Goal: Book appointment/travel/reservation

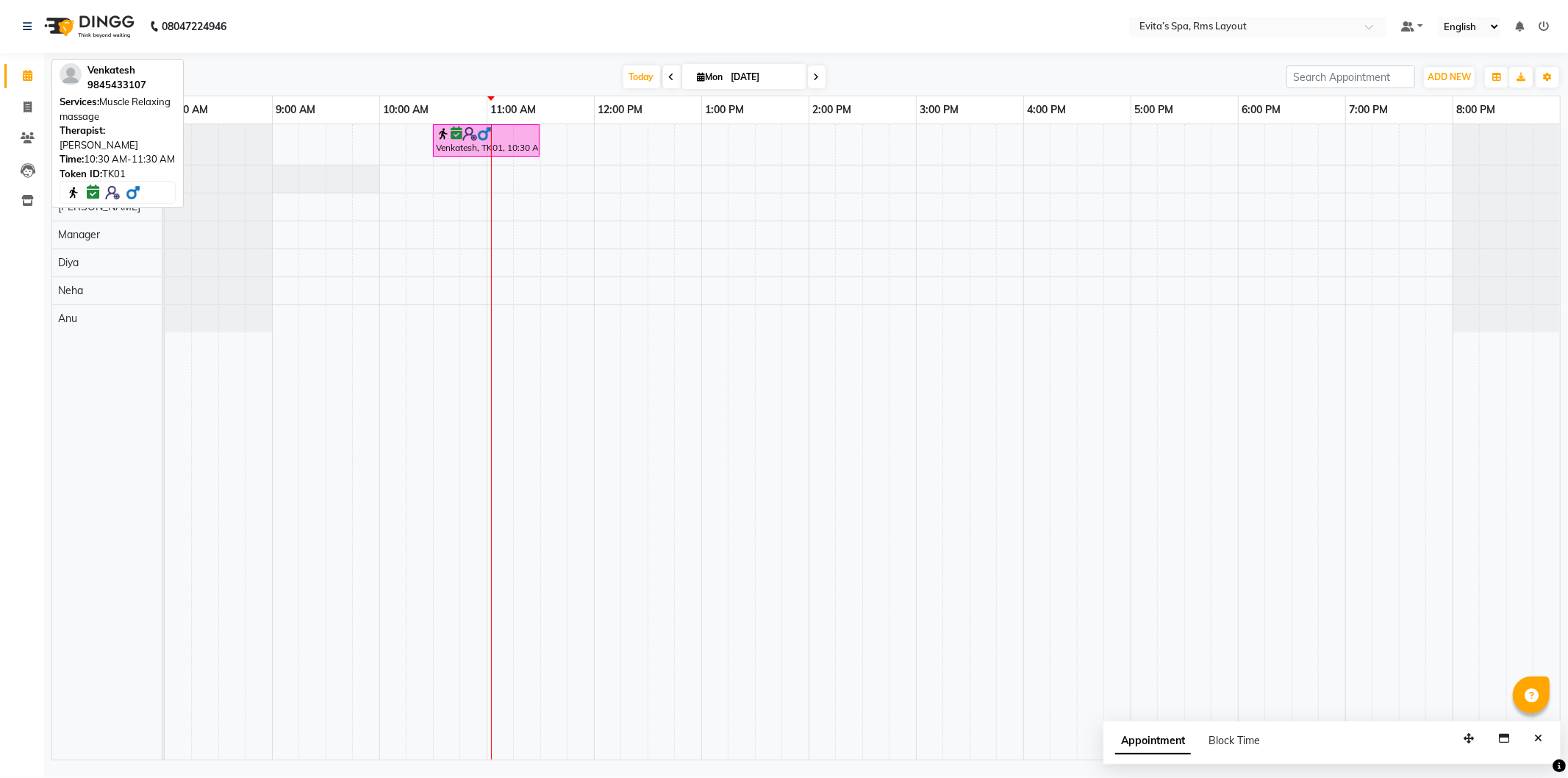
click at [482, 136] on img at bounding box center [485, 133] width 15 height 15
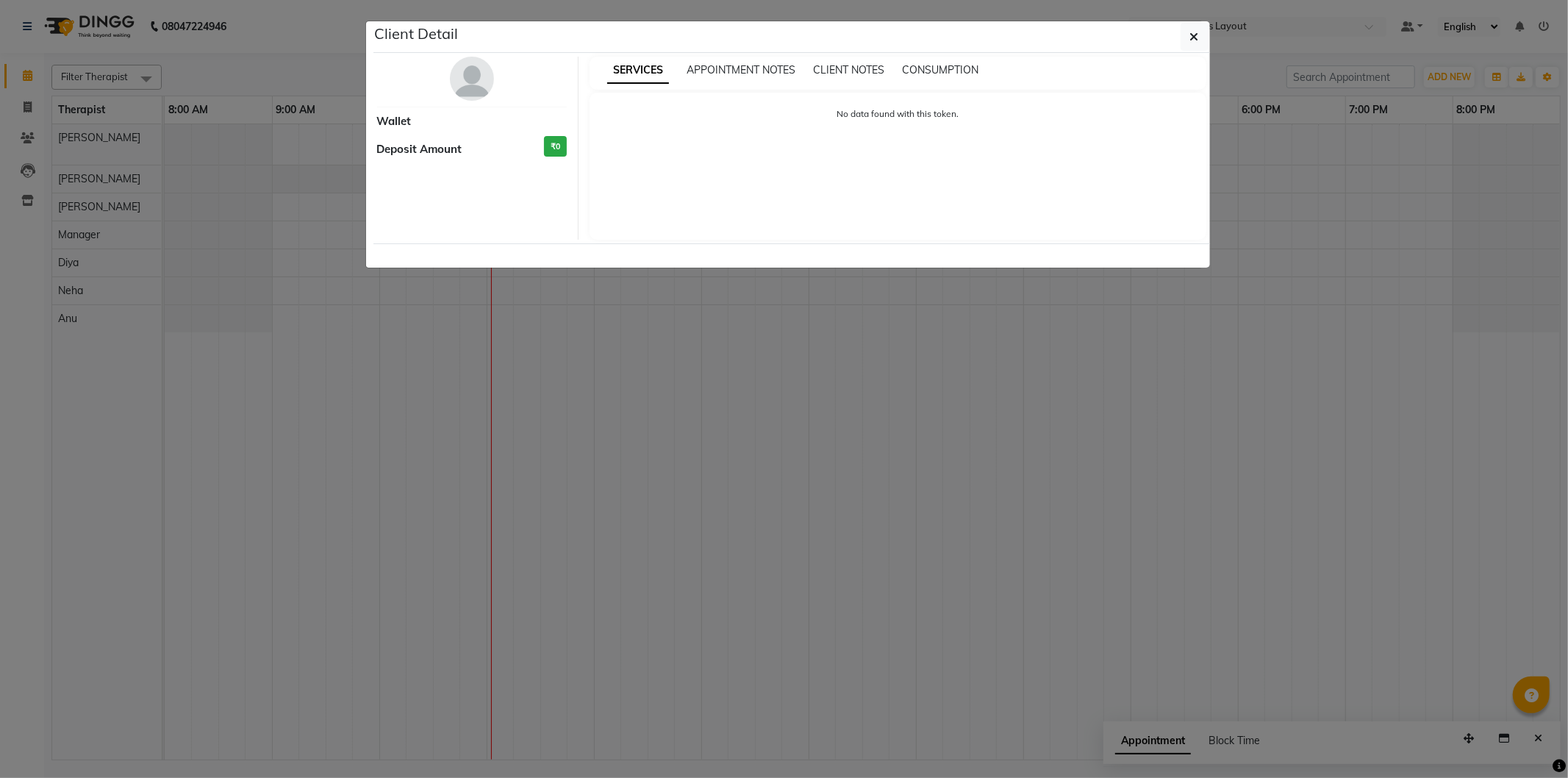
select select "6"
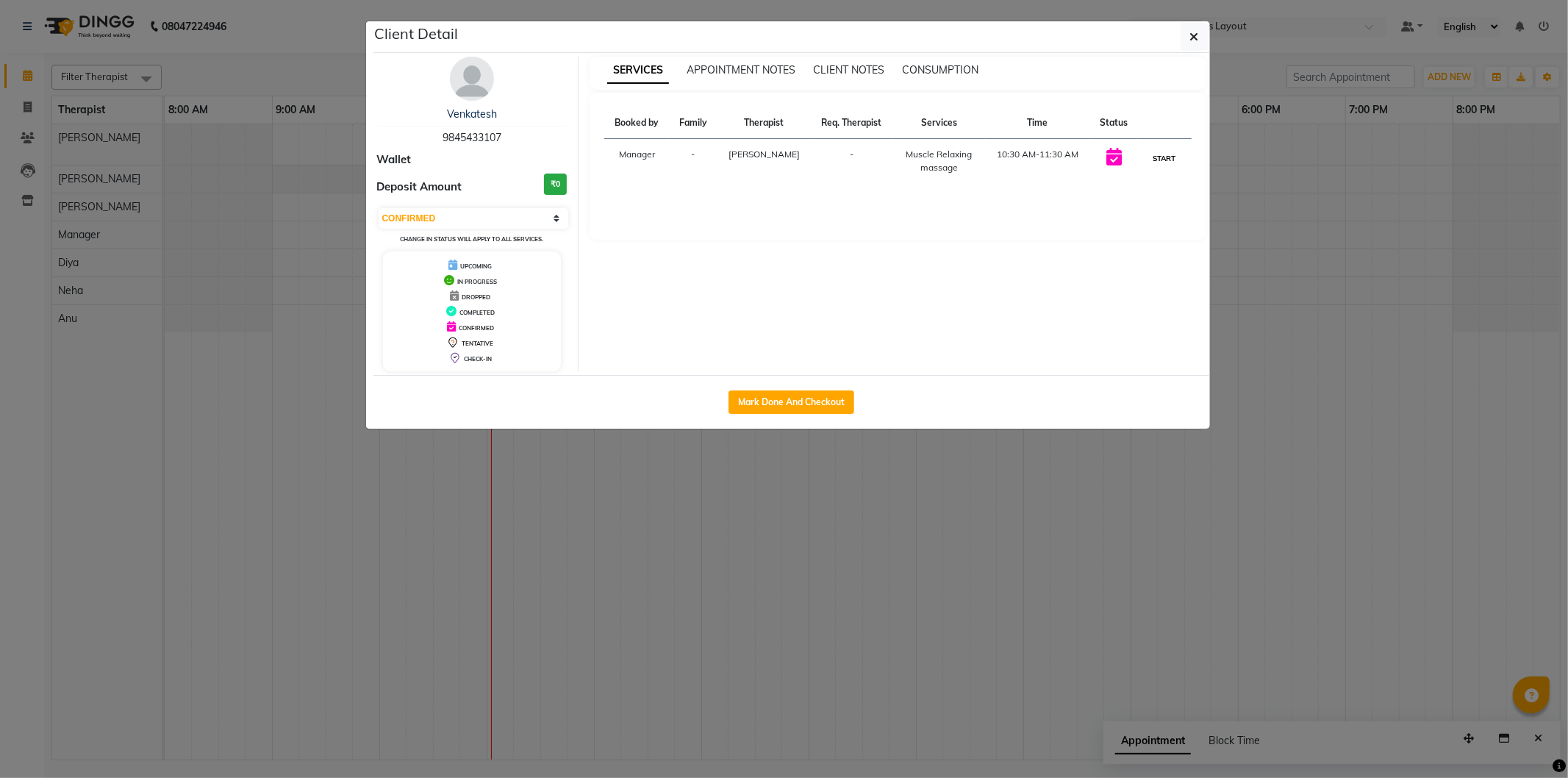
click at [1159, 160] on button "START" at bounding box center [1165, 158] width 30 height 18
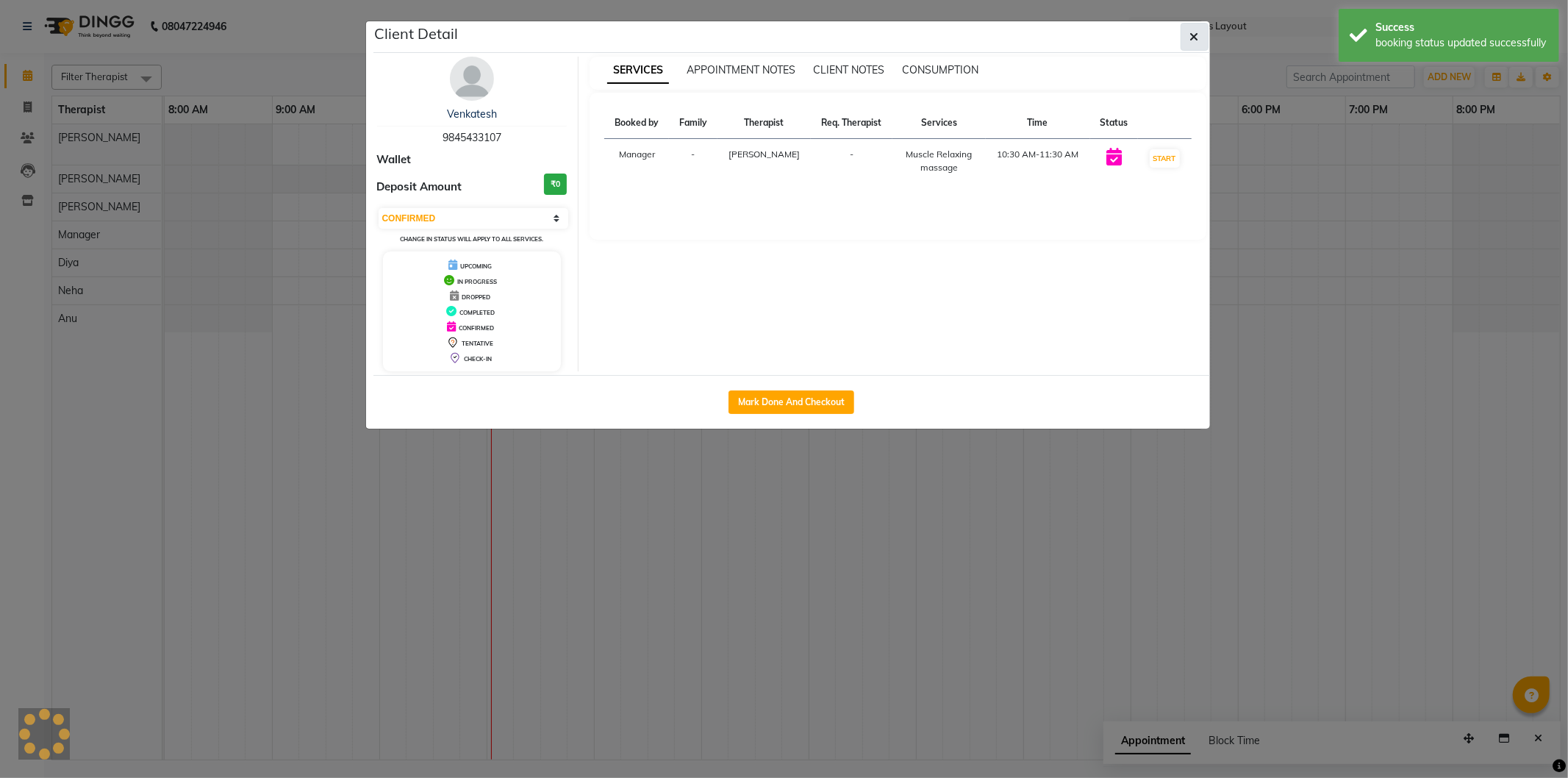
click at [1187, 38] on button "button" at bounding box center [1195, 37] width 28 height 28
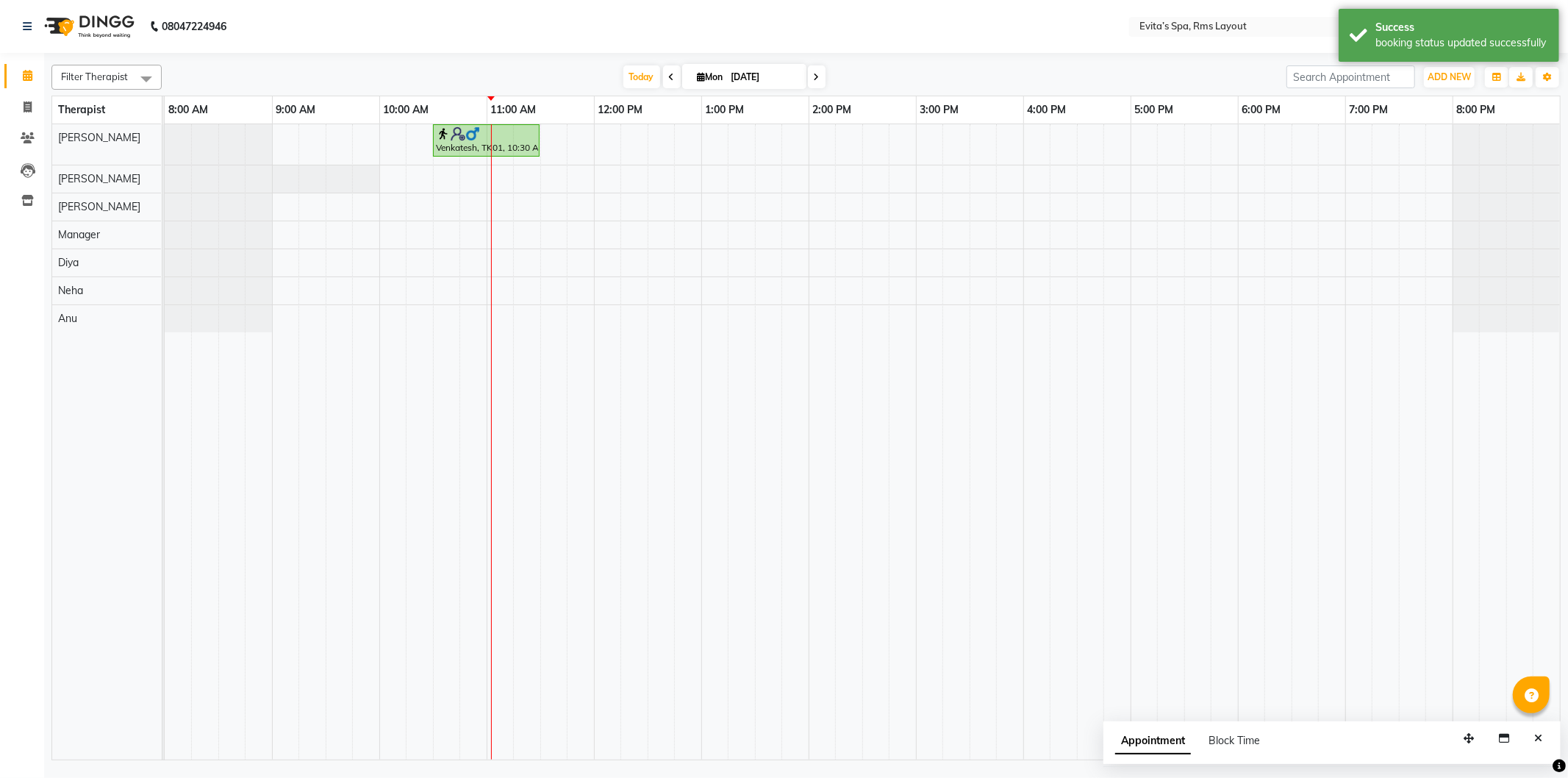
click at [521, 181] on div "Venkatesh, TK01, 10:30 AM-11:30 AM, Muscle Relaxing massage" at bounding box center [862, 441] width 1395 height 635
select select "70222"
select select "tentative"
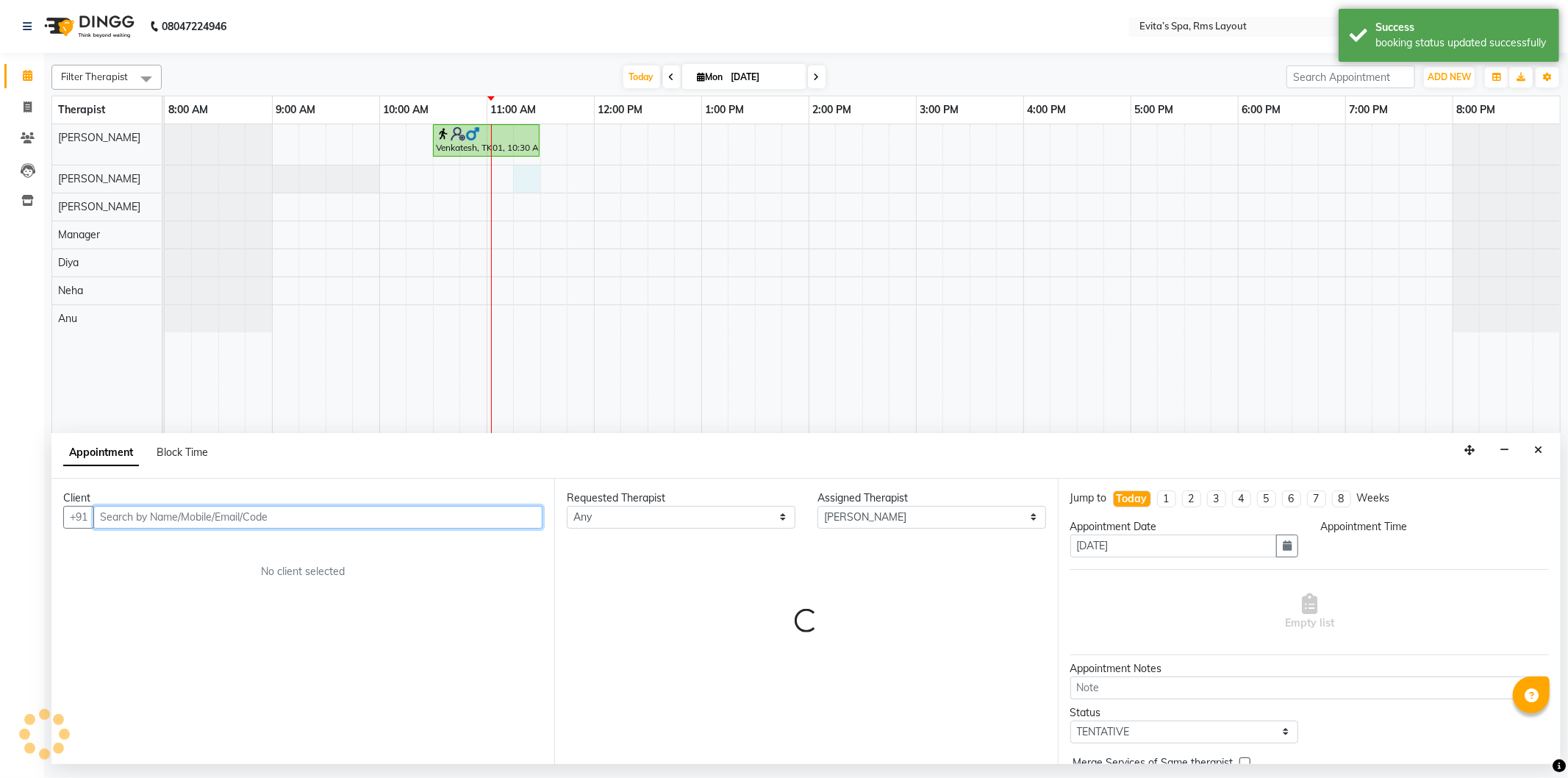
select select "675"
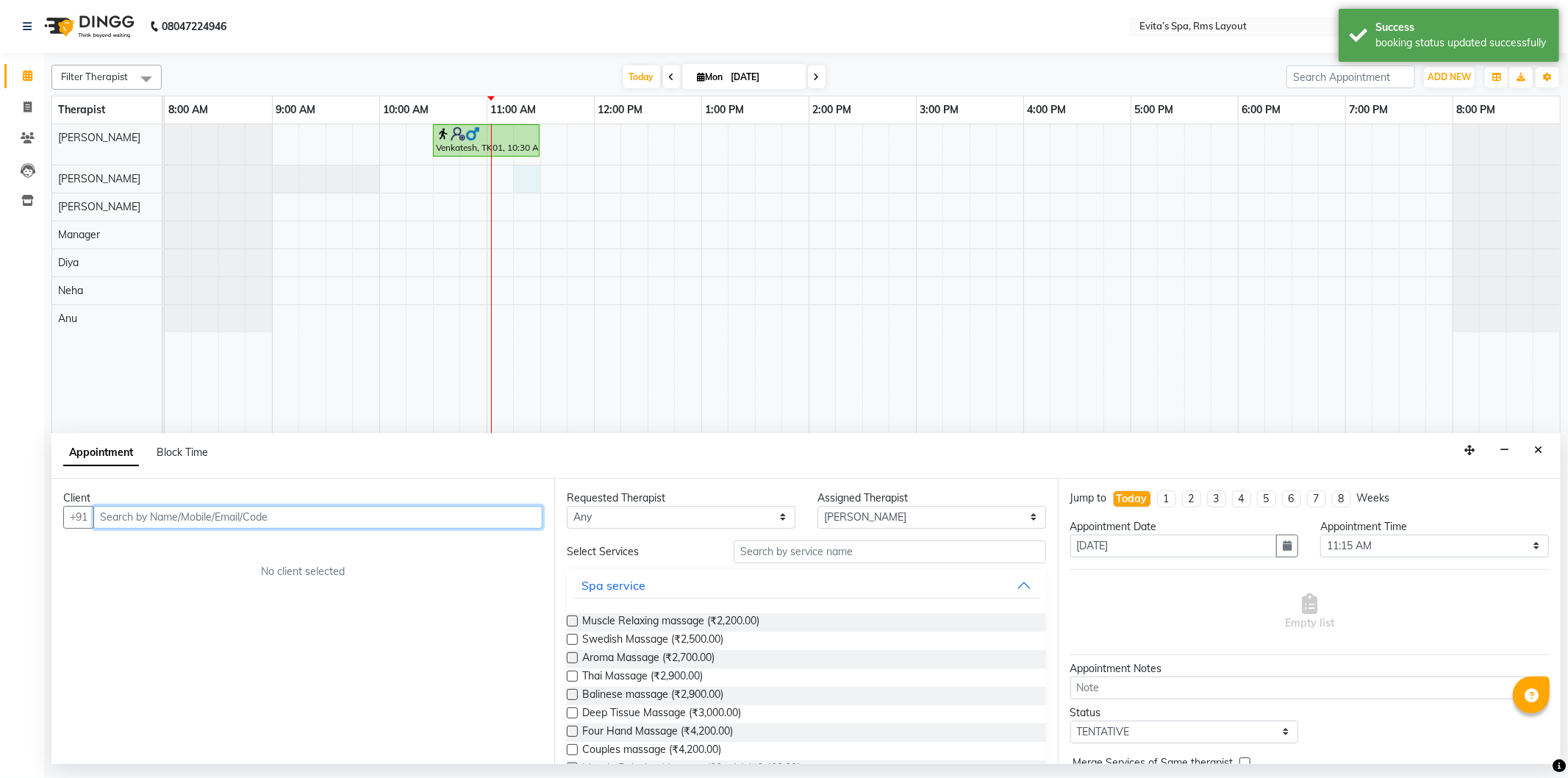
click at [389, 517] on input "text" at bounding box center [318, 517] width 449 height 23
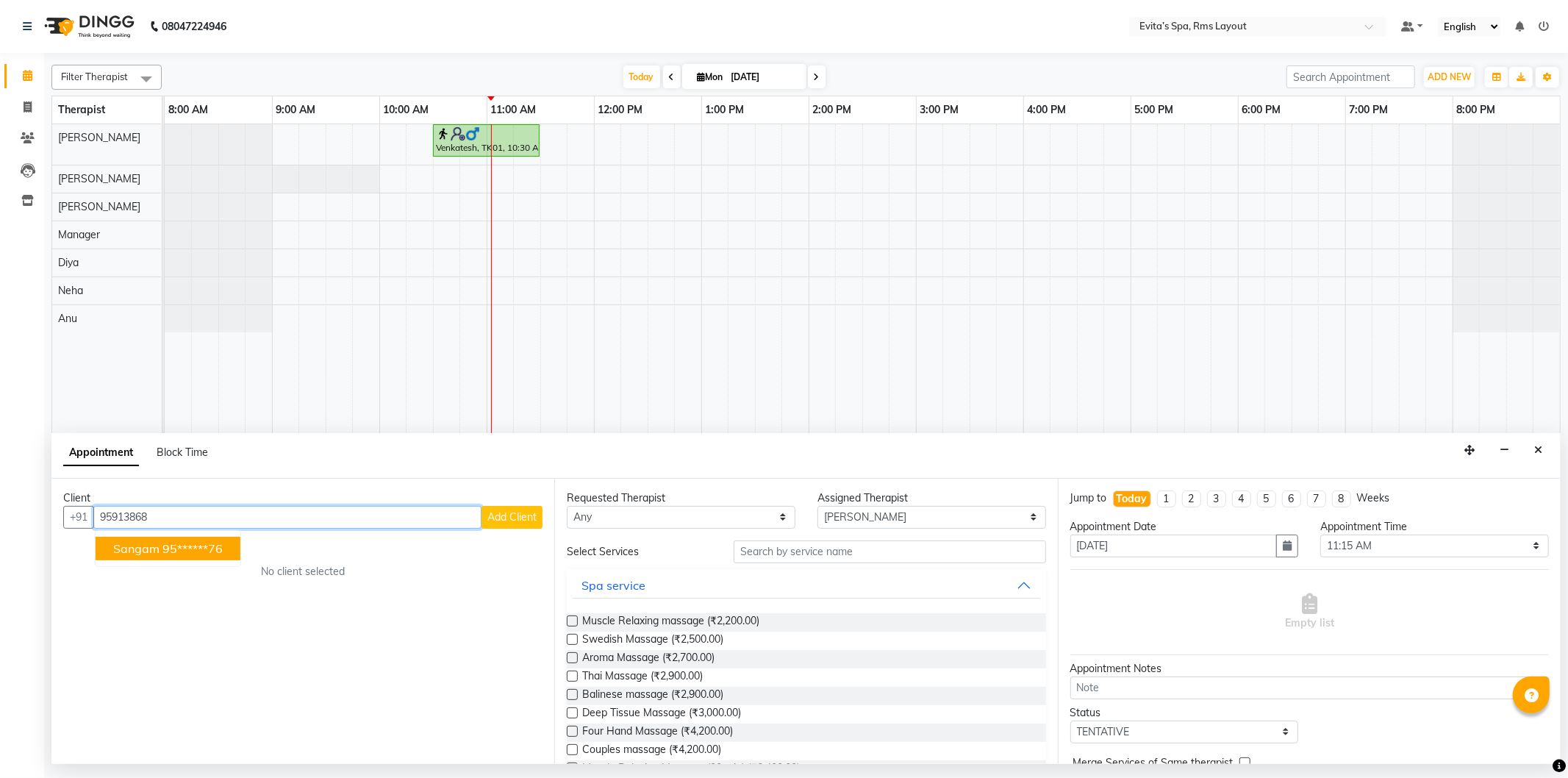
click at [226, 547] on button "Sangam 95******76" at bounding box center [168, 549] width 145 height 24
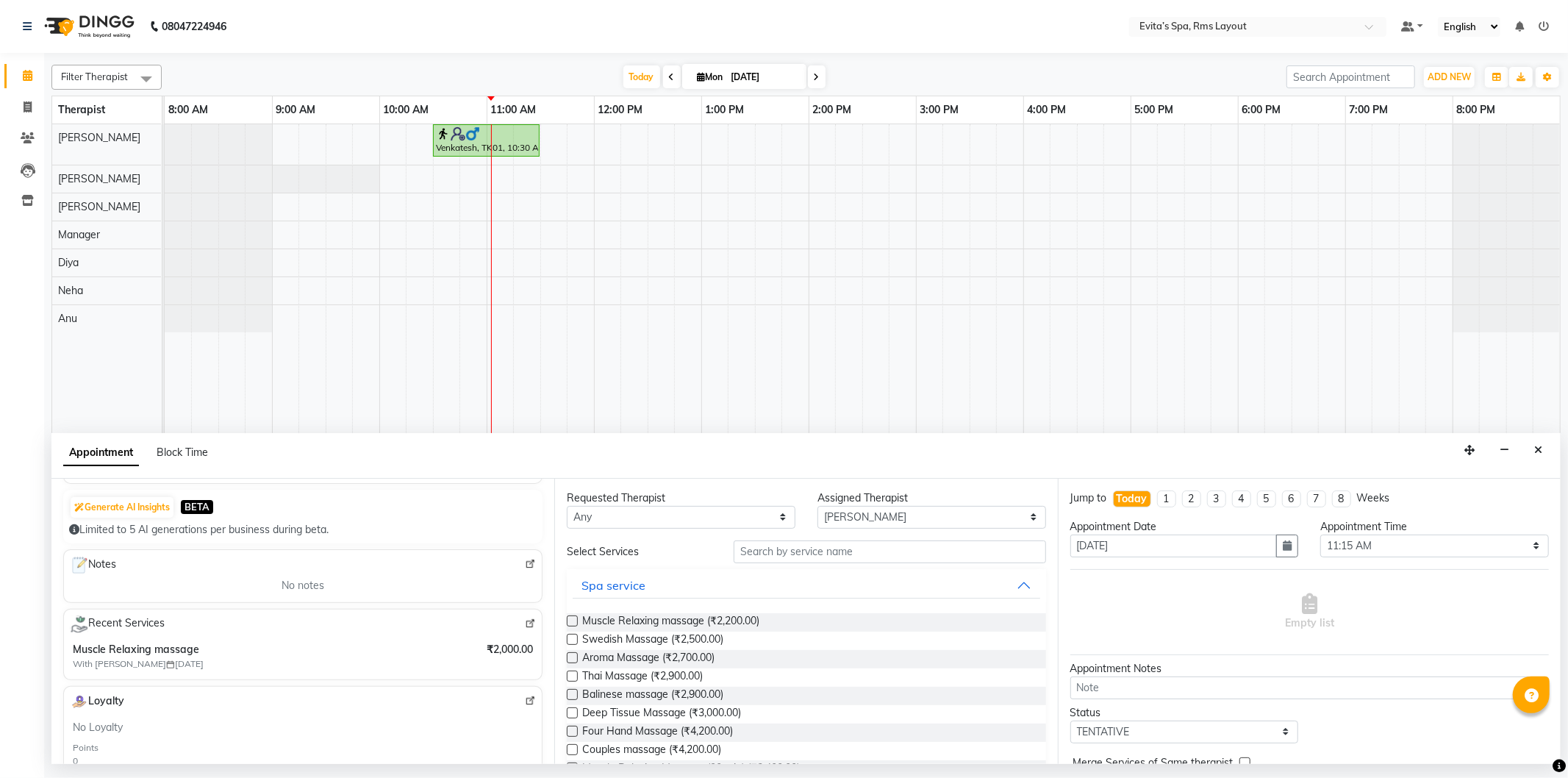
scroll to position [113, 0]
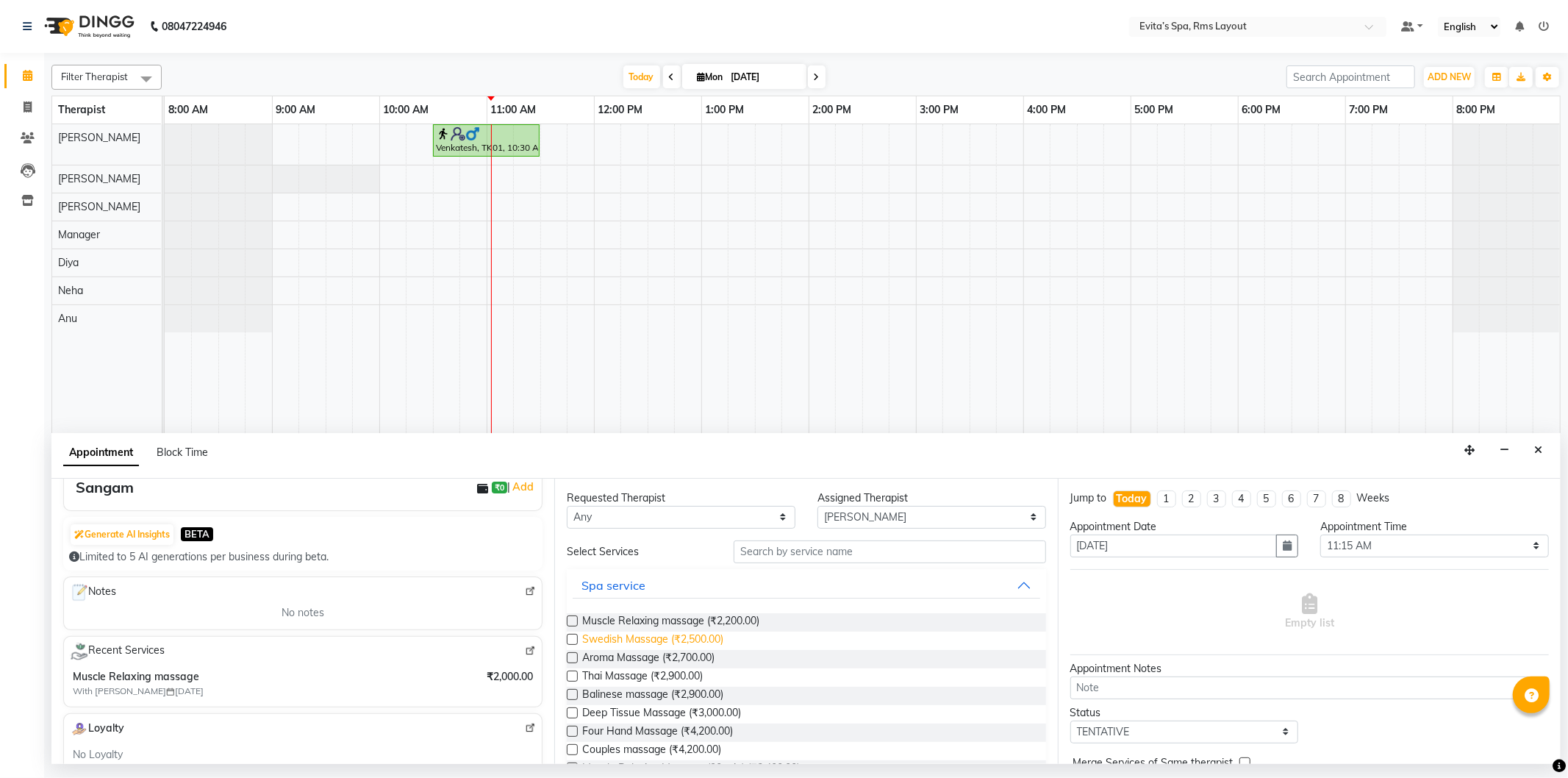
type input "95******76"
click at [638, 643] on span "Swedish Massage (₹2,500.00)" at bounding box center [652, 640] width 141 height 18
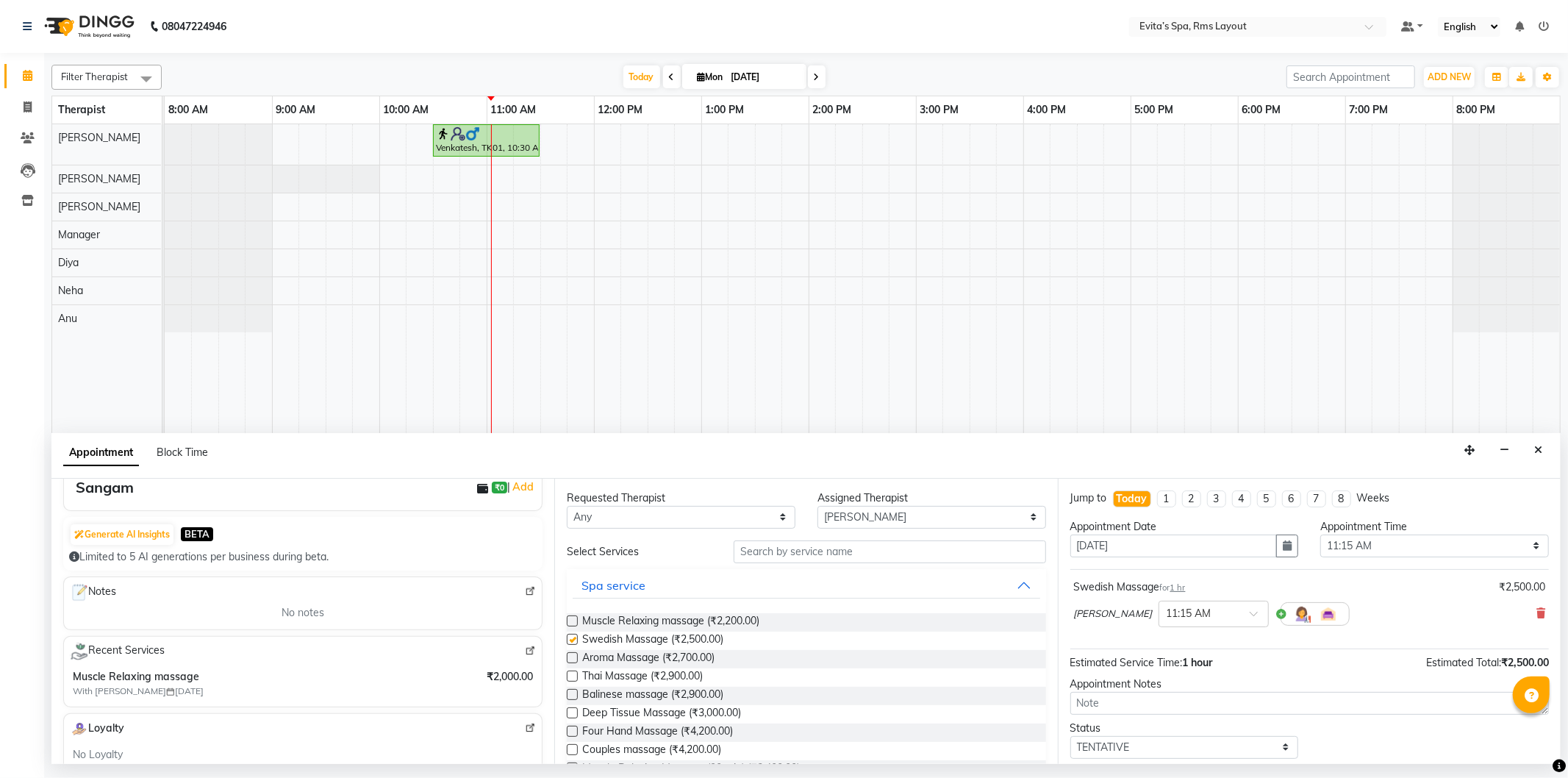
checkbox input "false"
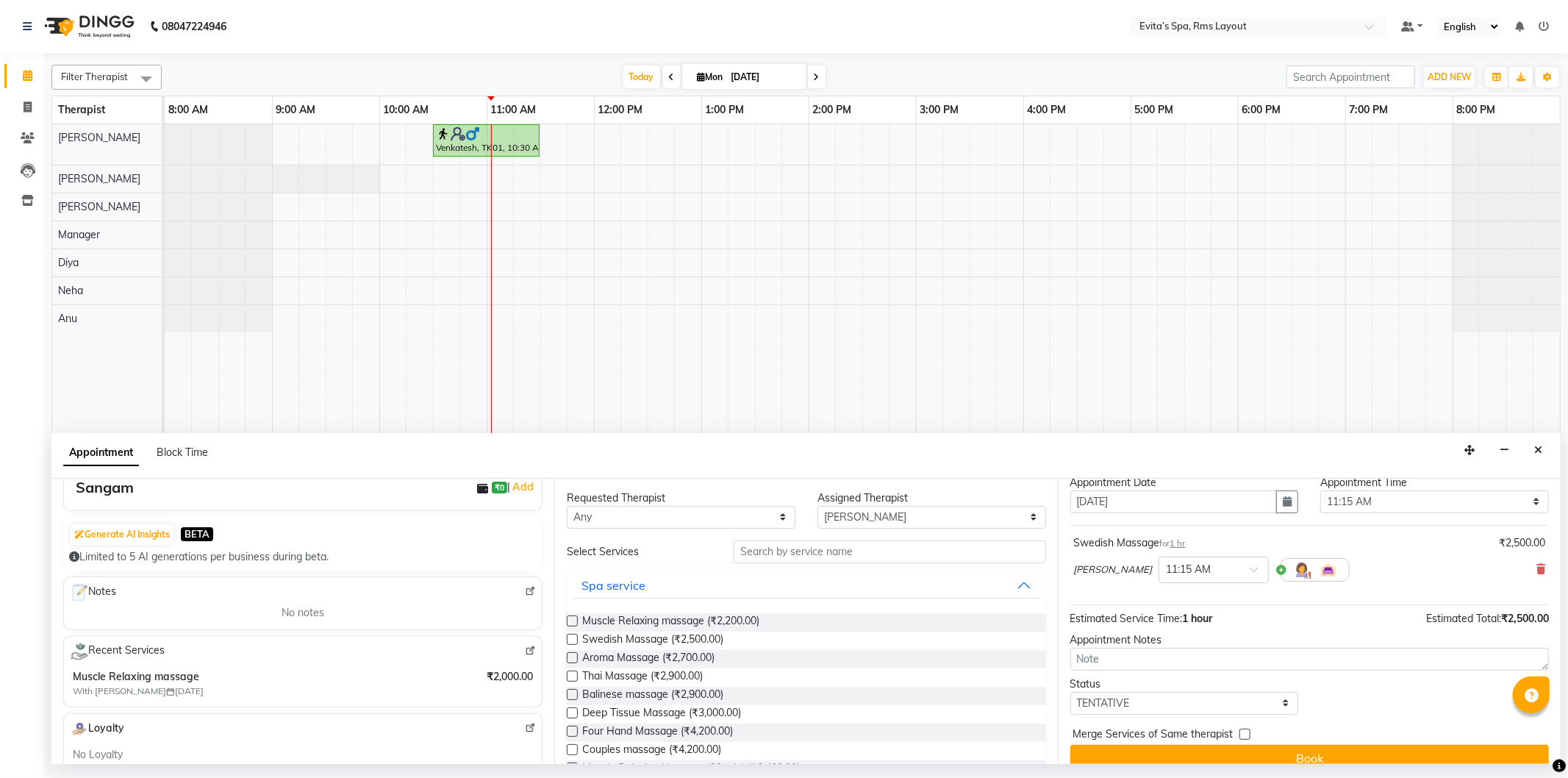
scroll to position [63, 0]
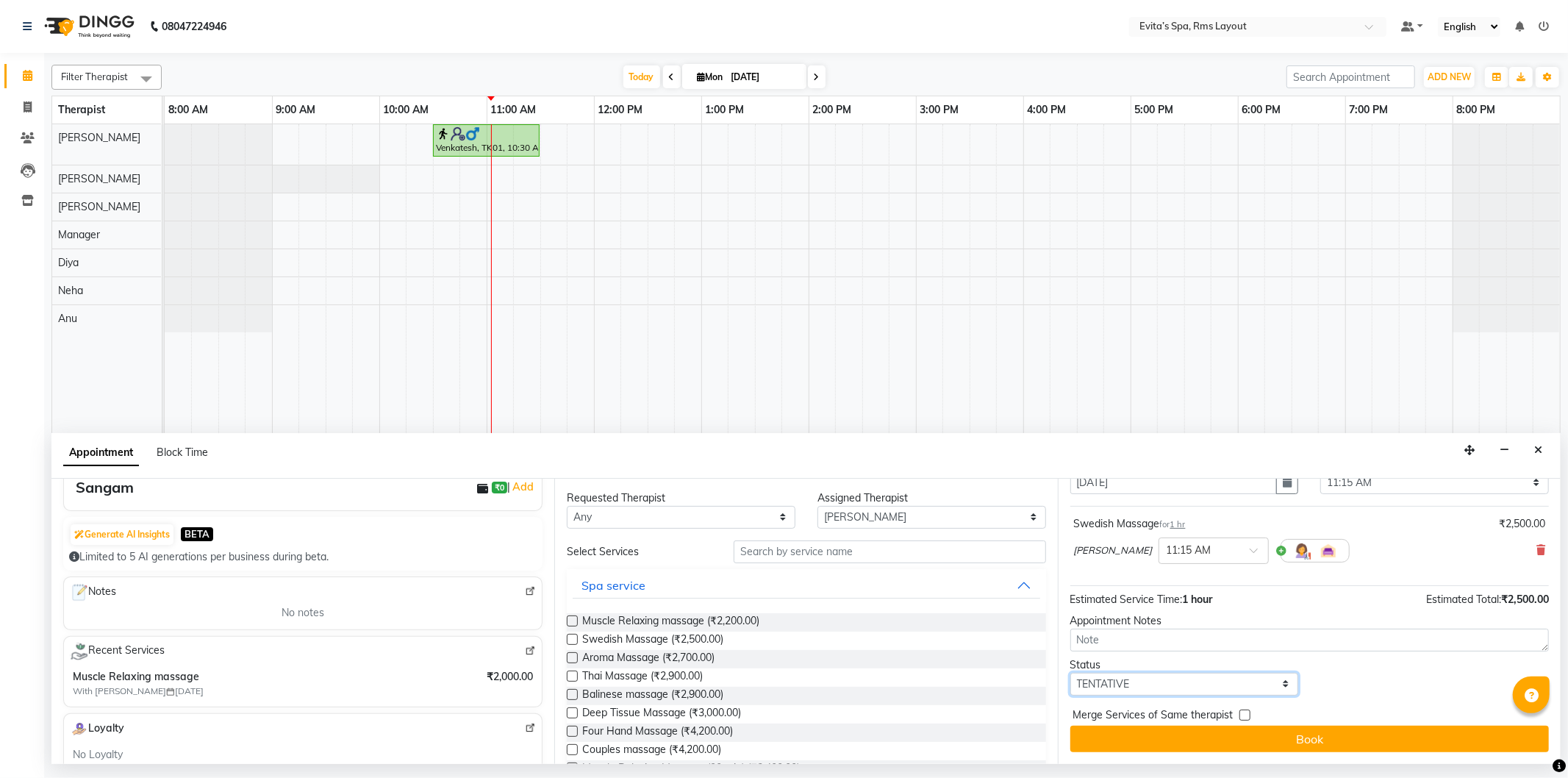
click at [1144, 684] on select "Select TENTATIVE CONFIRM CHECK-IN UPCOMING" at bounding box center [1184, 684] width 229 height 23
select select "confirm booking"
click at [1070, 673] on select "Select TENTATIVE CONFIRM CHECK-IN UPCOMING" at bounding box center [1184, 684] width 229 height 23
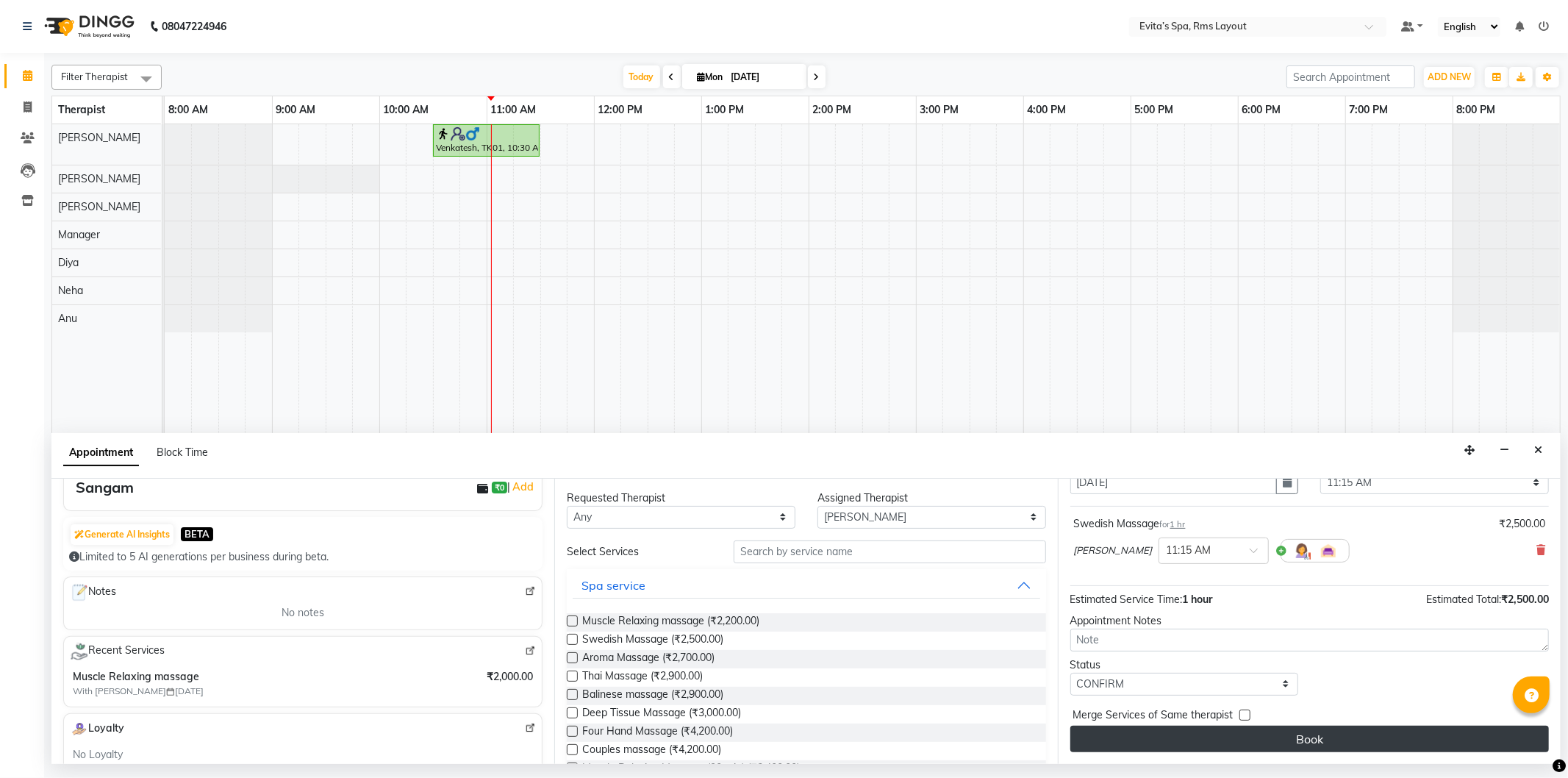
click at [1252, 736] on button "Book" at bounding box center [1309, 739] width 479 height 27
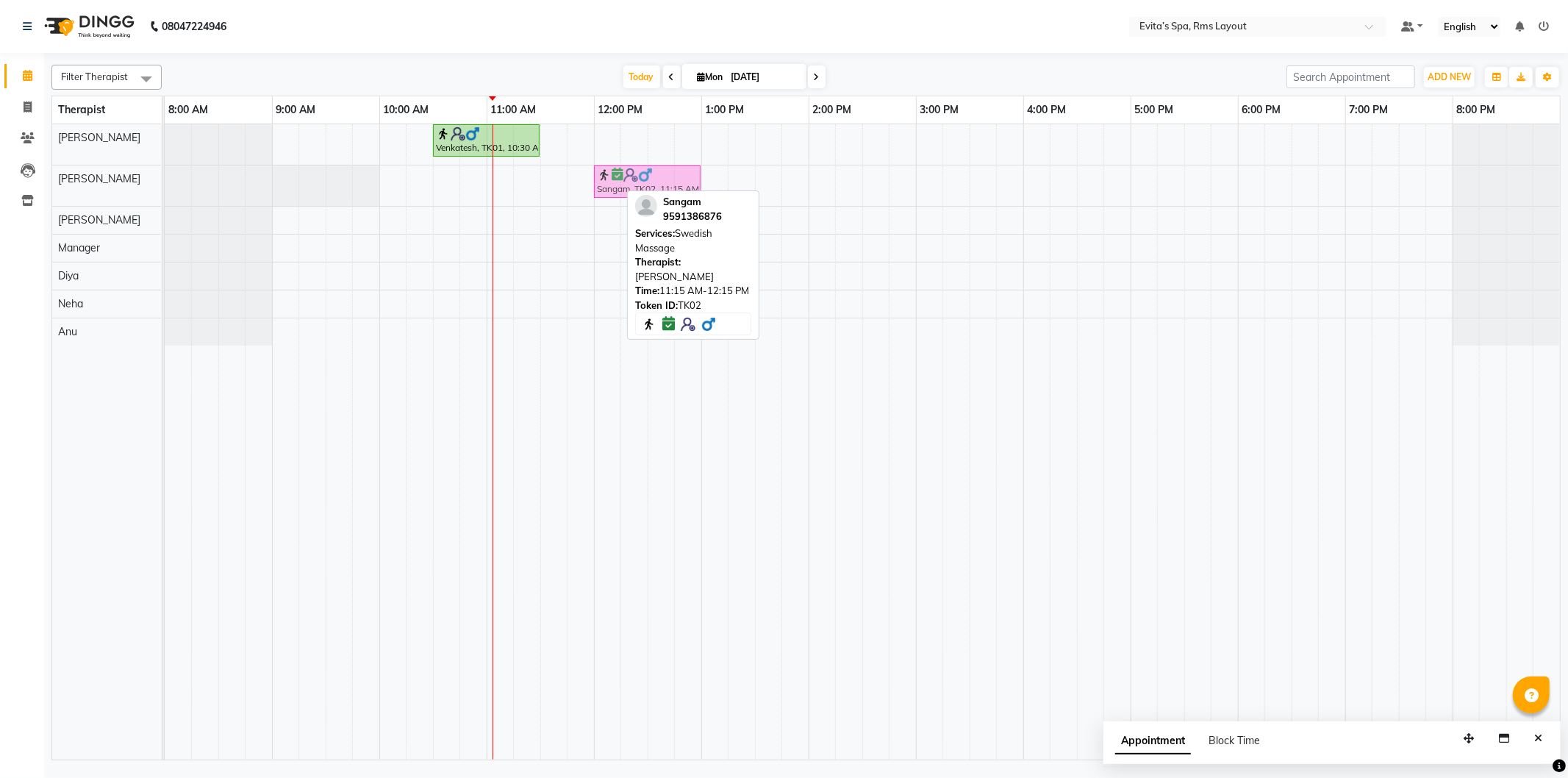
click at [164, 188] on div "Sangam, TK02, 11:15 AM-12:15 PM, Swedish Massage Sangam, TK02, 11:15 AM-12:15 P…" at bounding box center [164, 185] width 0 height 41
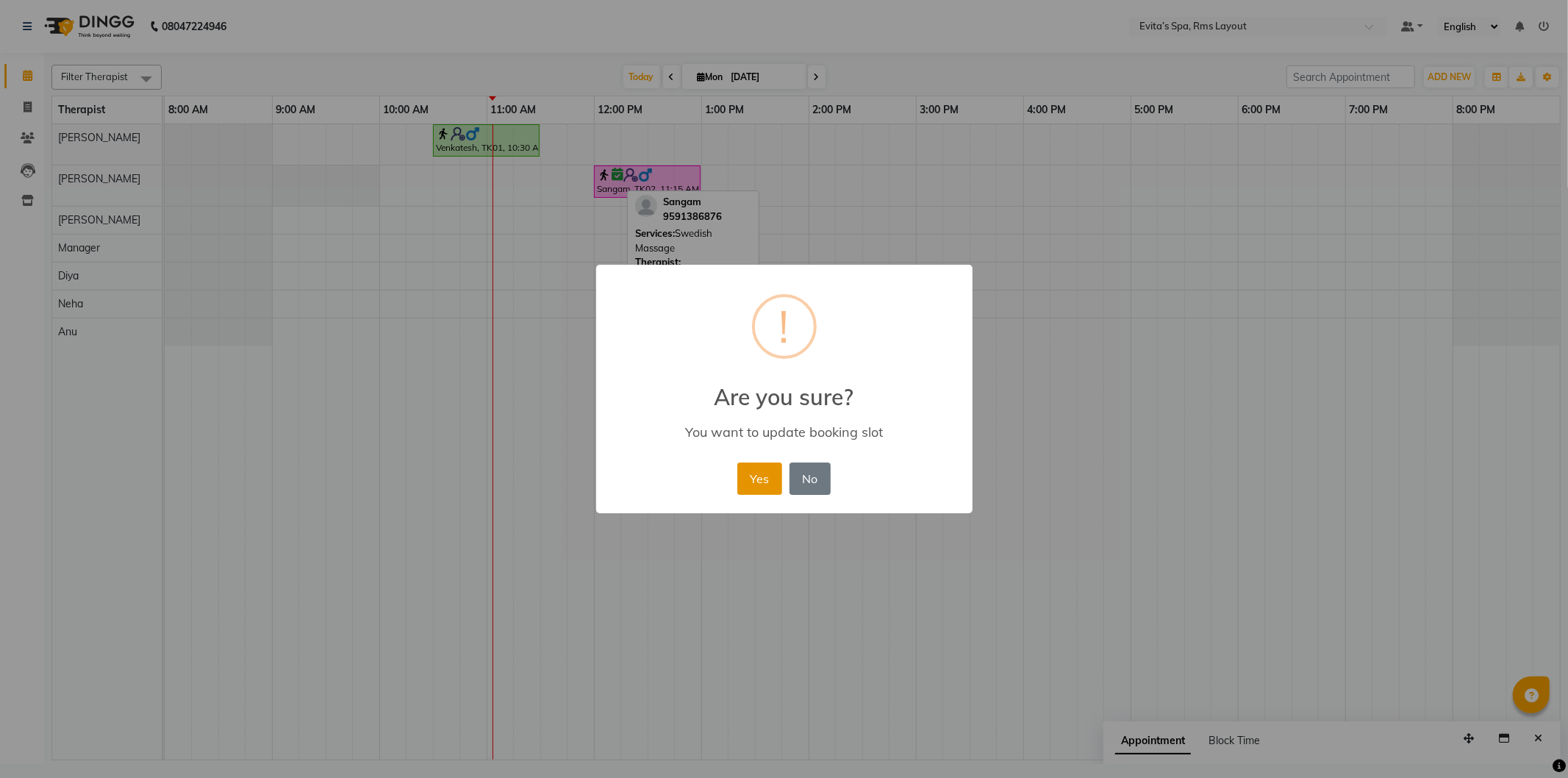
click at [752, 481] on button "Yes" at bounding box center [760, 479] width 45 height 32
